Goal: Check status: Check status

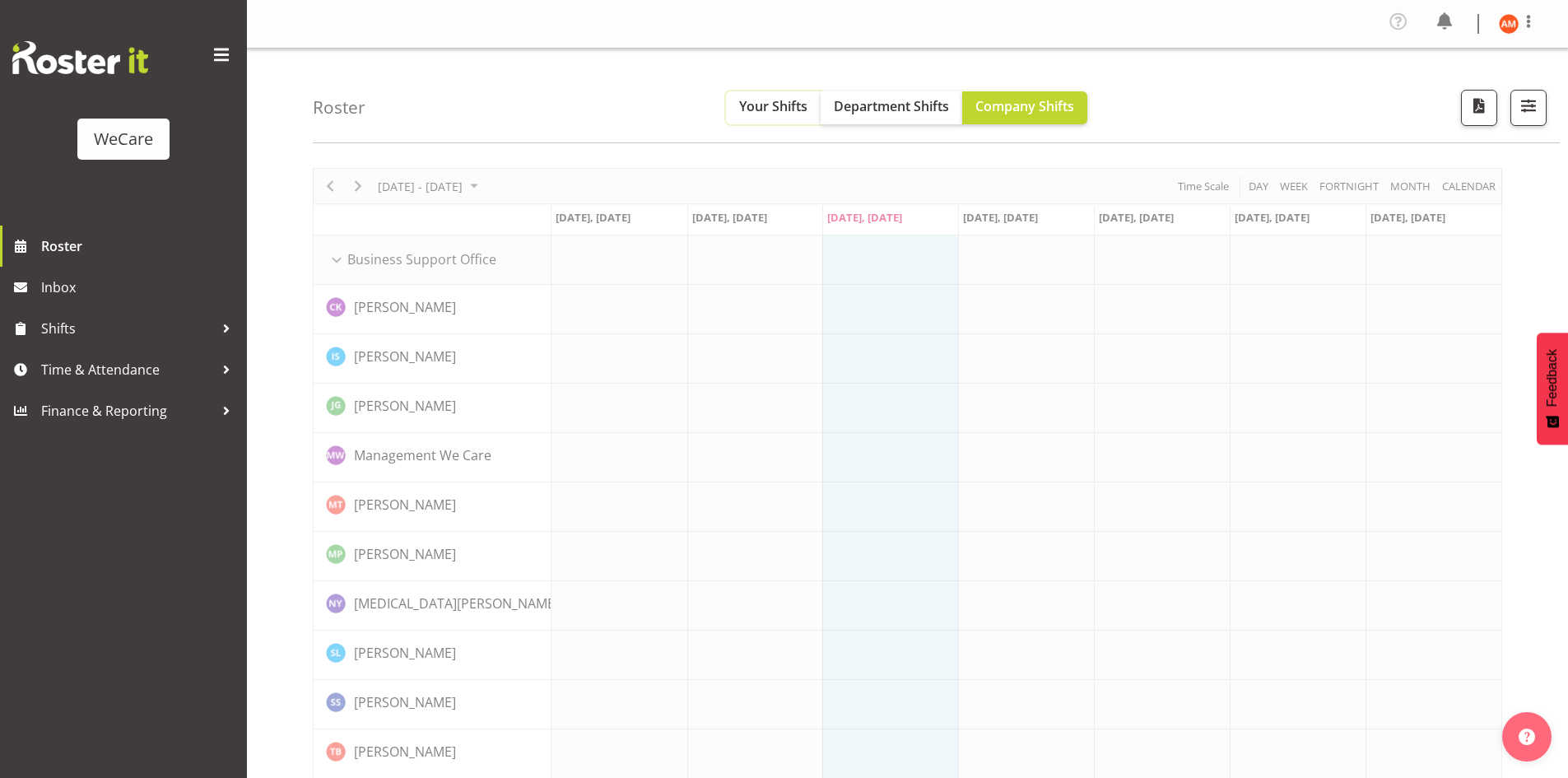
click at [791, 107] on span "Your Shifts" at bounding box center [773, 106] width 69 height 18
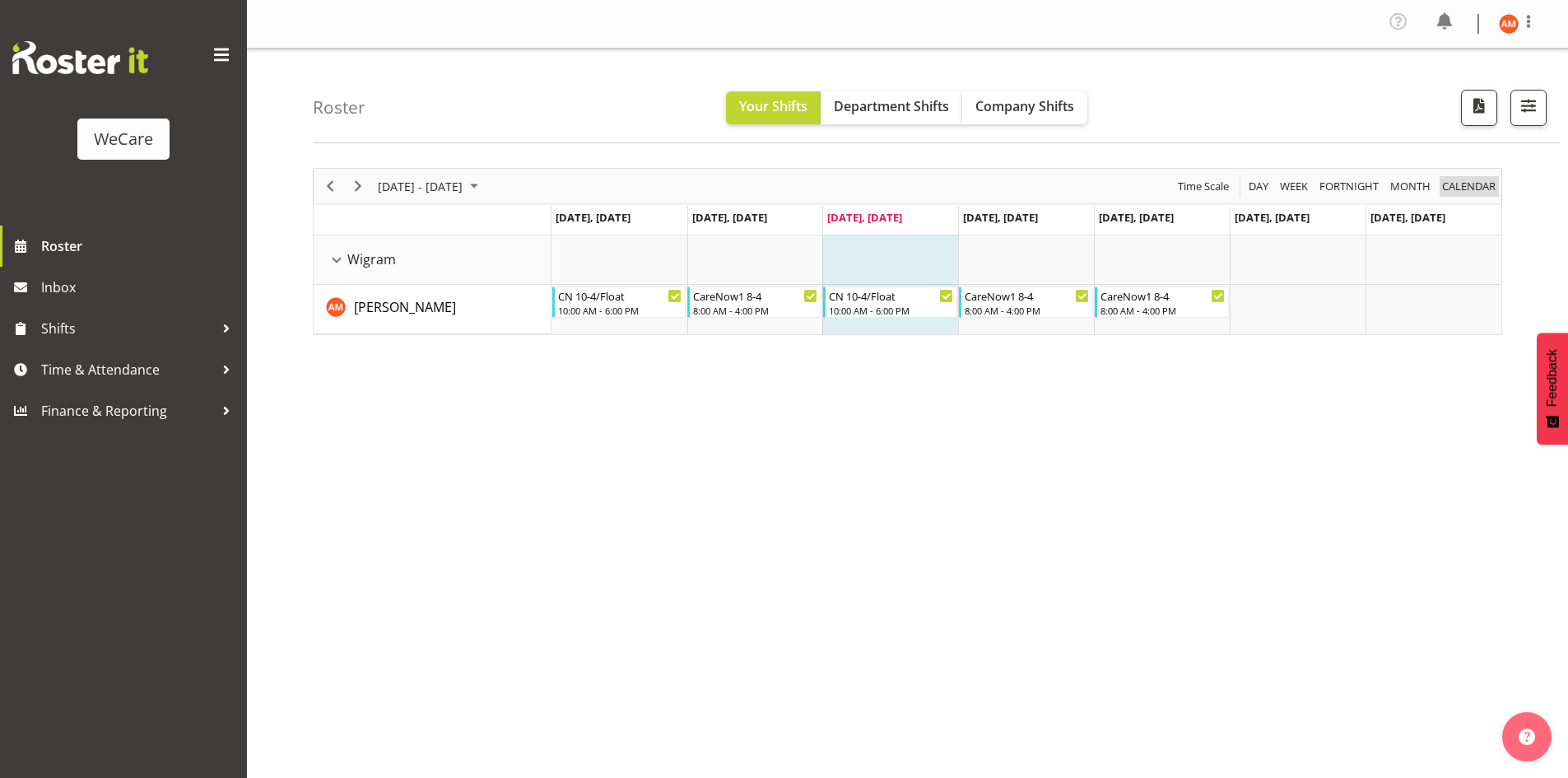
click at [1459, 180] on span "calendar" at bounding box center [1468, 187] width 56 height 21
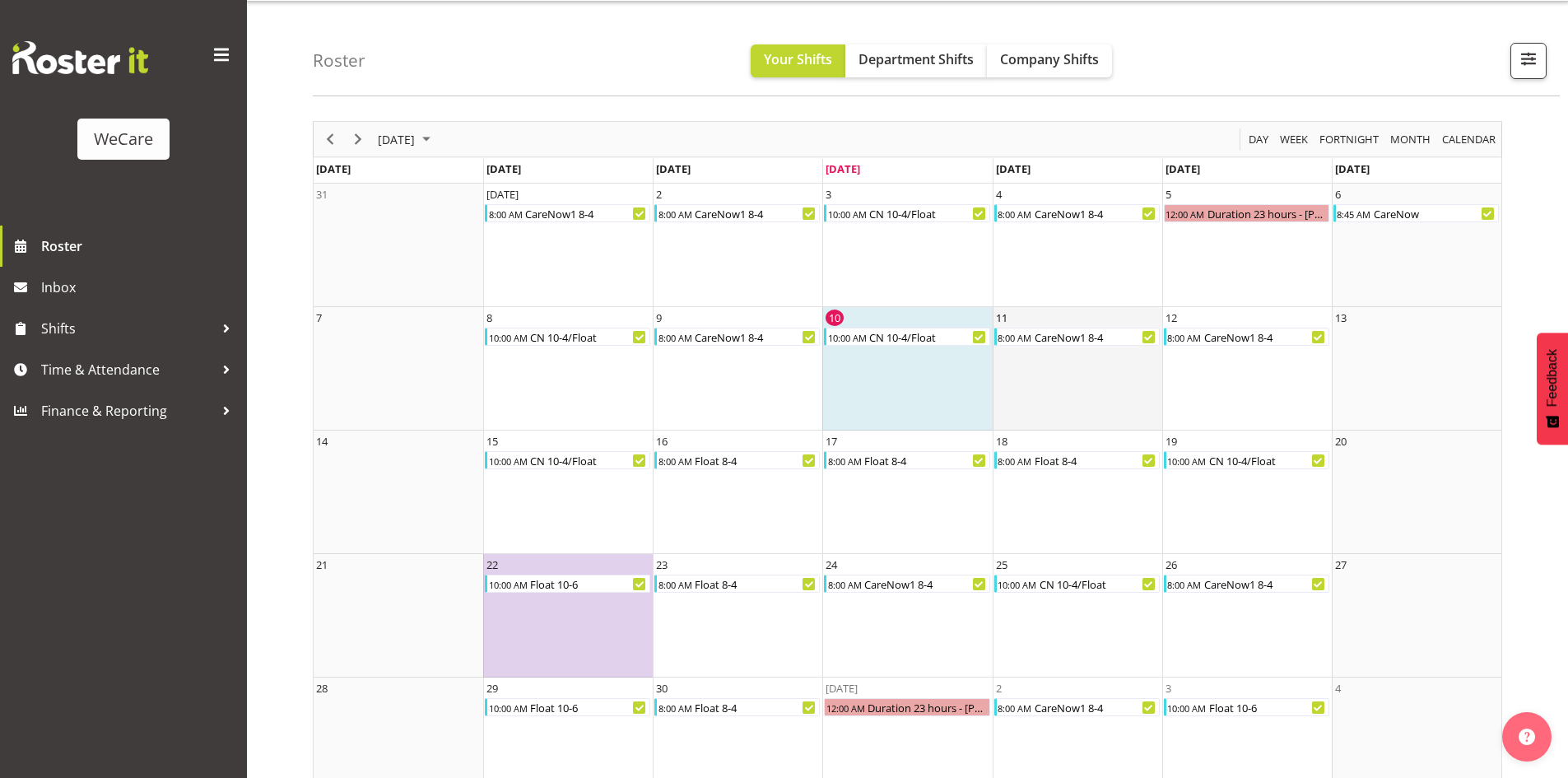
scroll to position [83, 0]
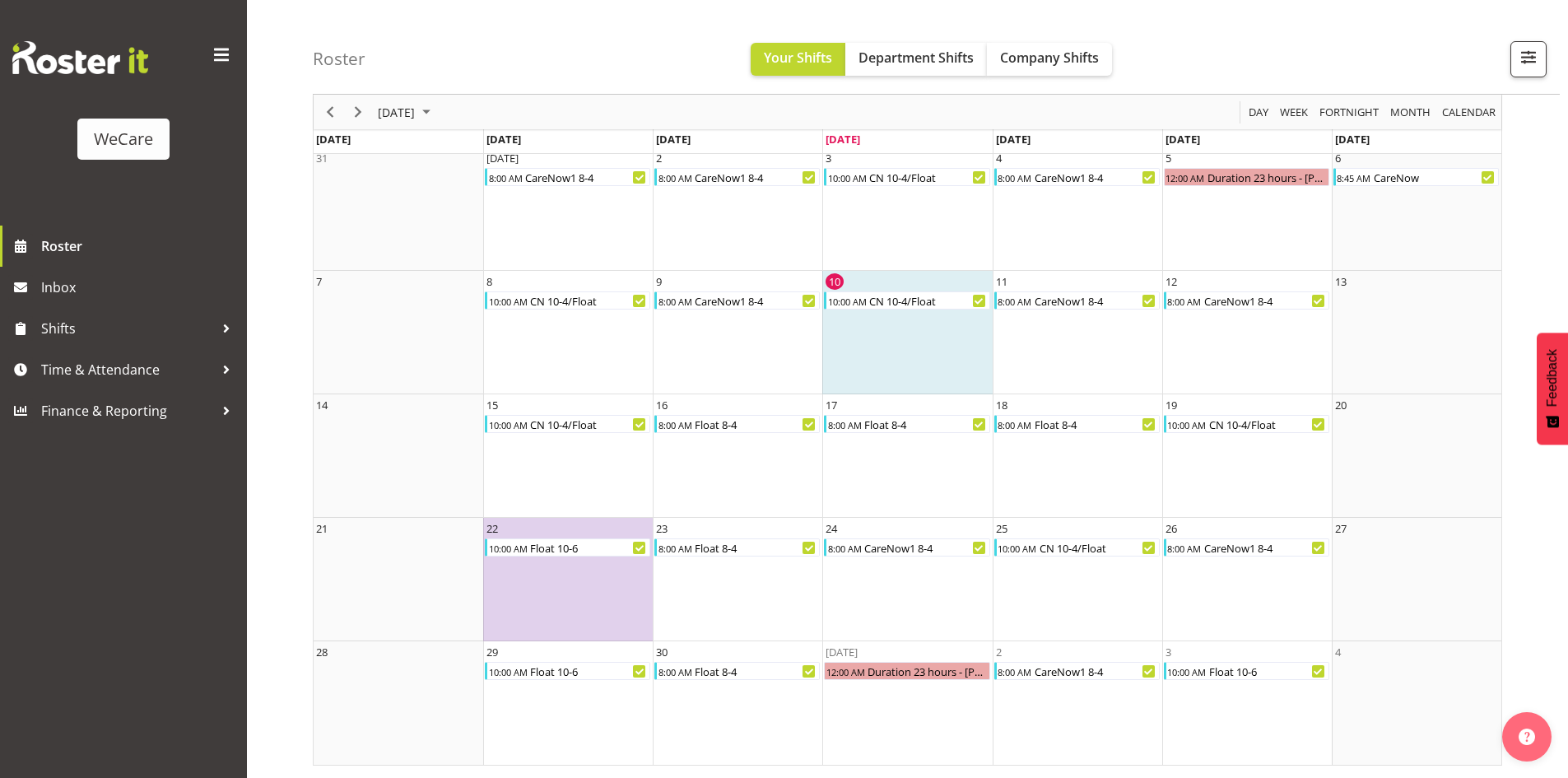
click at [370, 103] on div "of September 2025" at bounding box center [358, 112] width 28 height 35
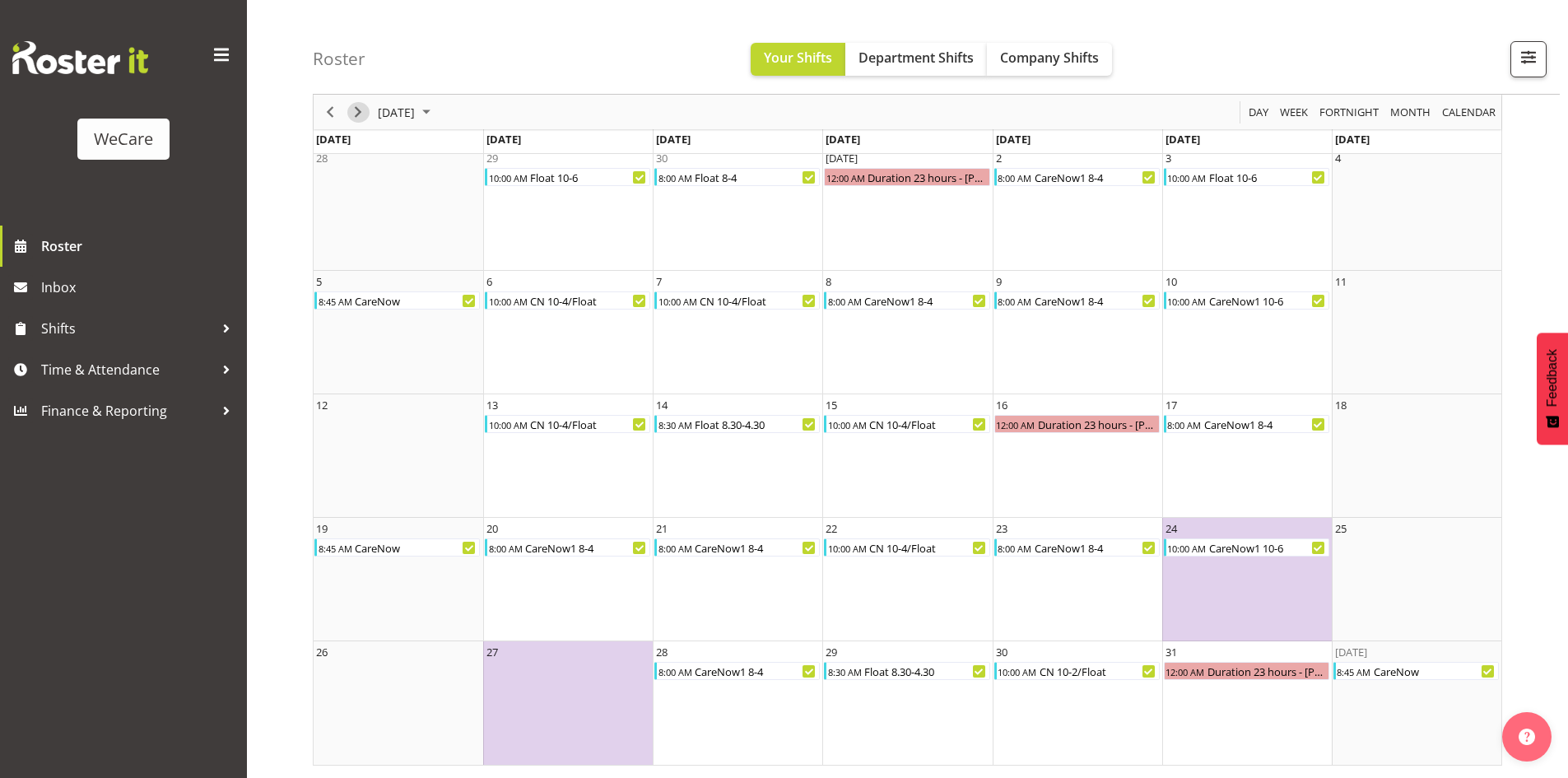
click at [361, 114] on span "Next" at bounding box center [358, 113] width 20 height 21
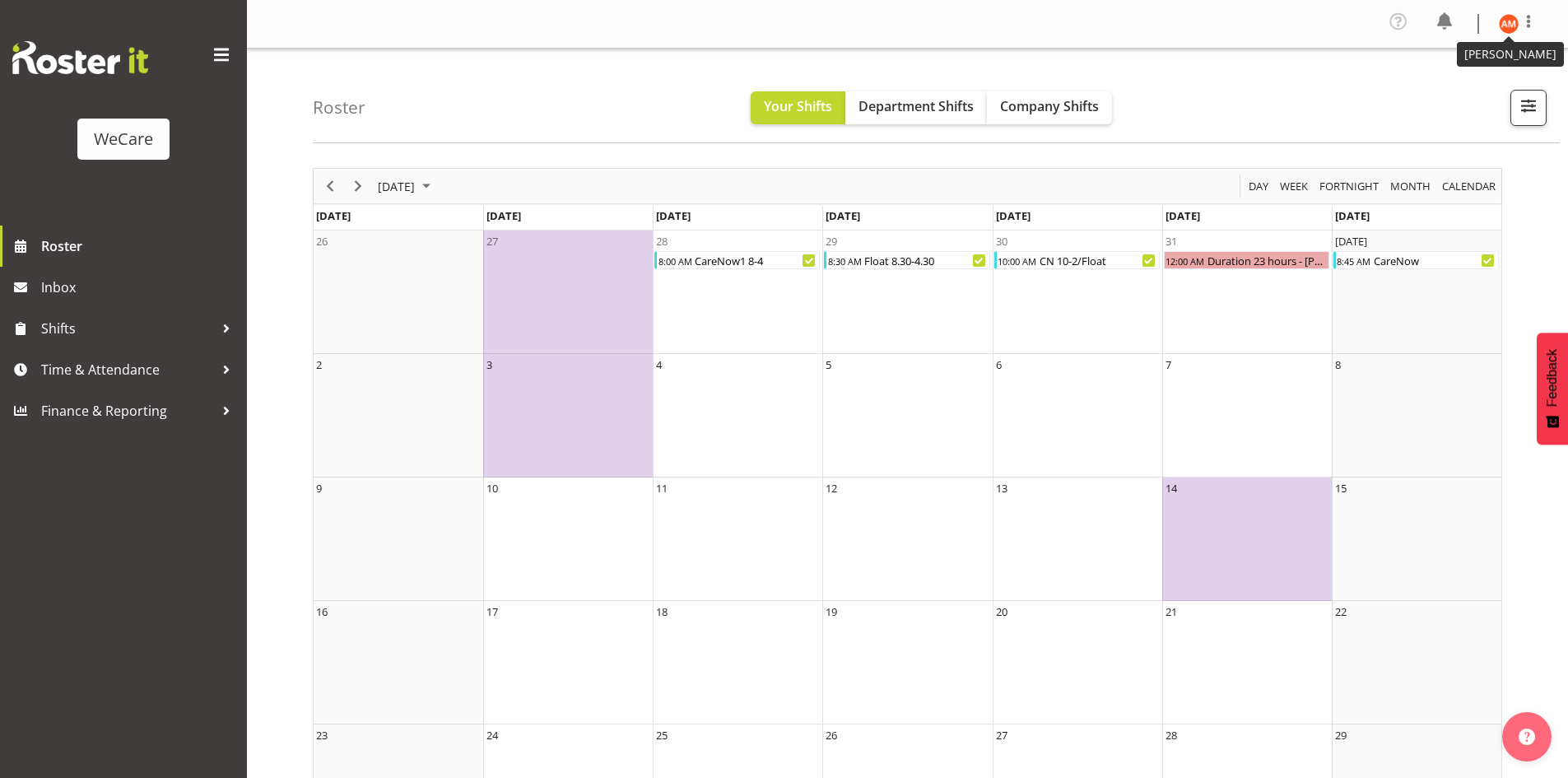
click at [1512, 18] on img at bounding box center [1509, 23] width 20 height 20
click at [1462, 88] on link "Log Out" at bounding box center [1459, 90] width 158 height 30
